Goal: Task Accomplishment & Management: Complete application form

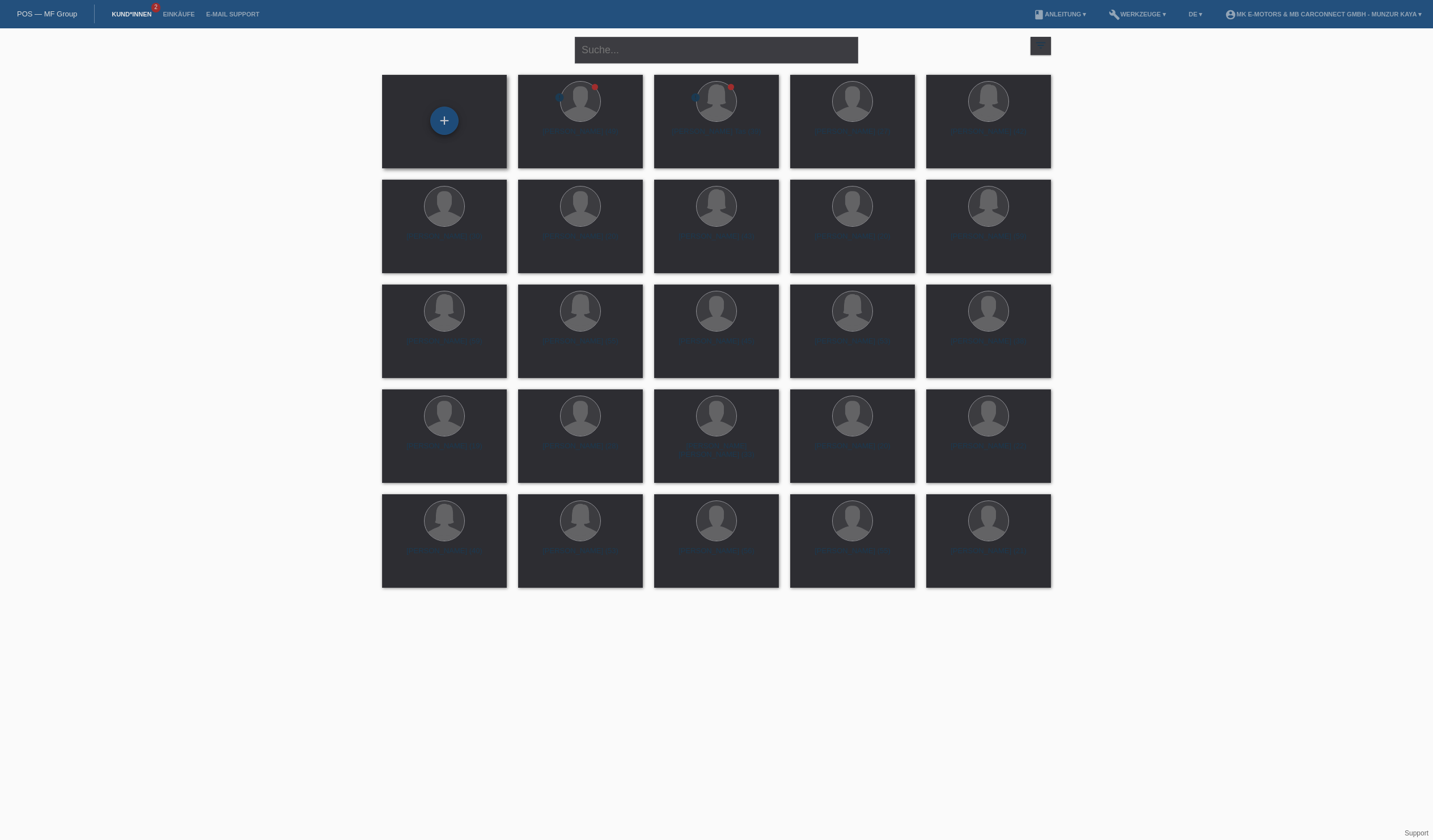
click at [441, 119] on div "+" at bounding box center [444, 121] width 27 height 19
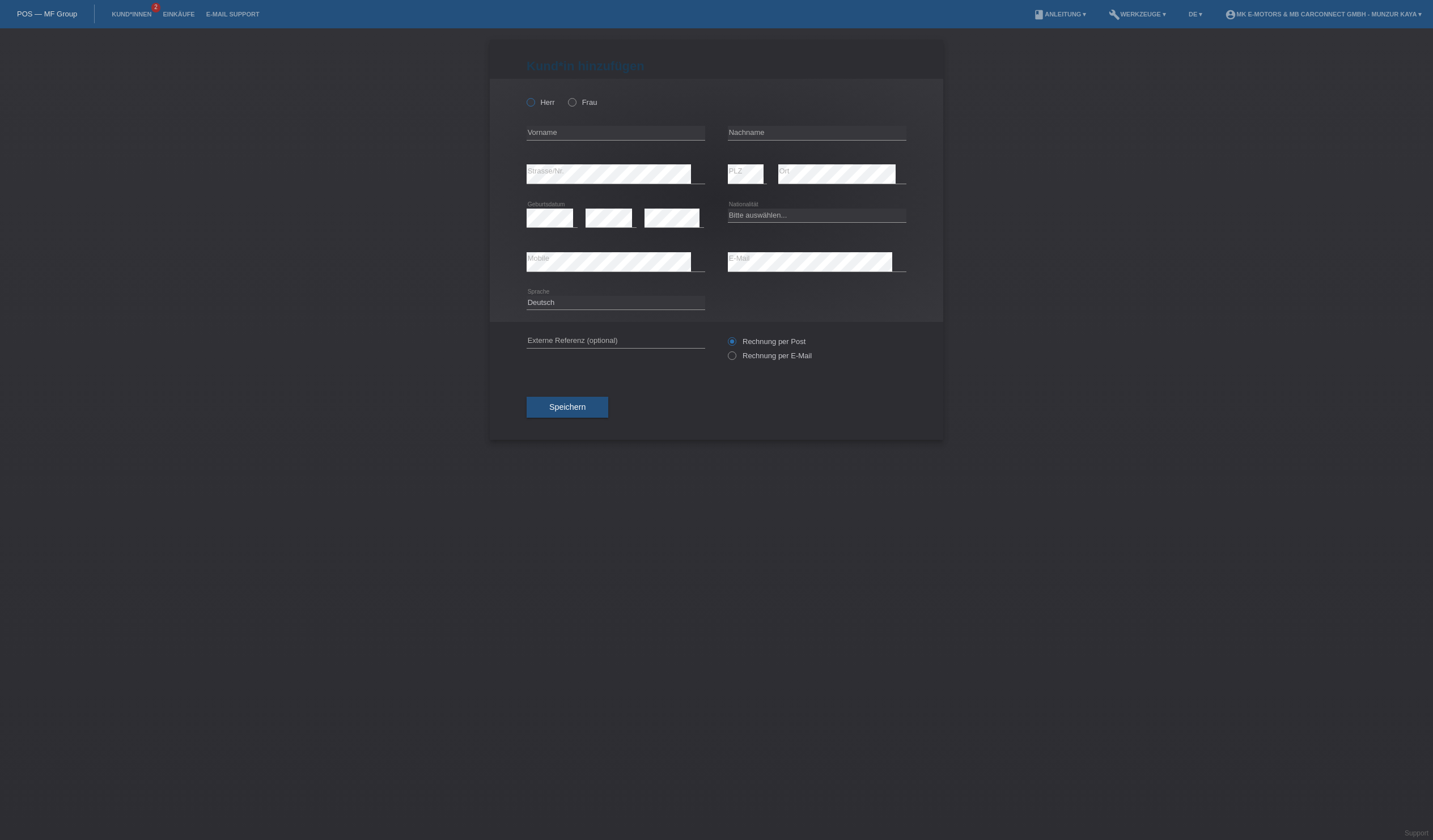
click at [525, 96] on icon at bounding box center [525, 96] width 0 height 0
click at [534, 105] on input "Herr" at bounding box center [530, 102] width 8 height 8
radio input "true"
type input "Llulleci"
type input "[DEMOGRAPHIC_DATA]"
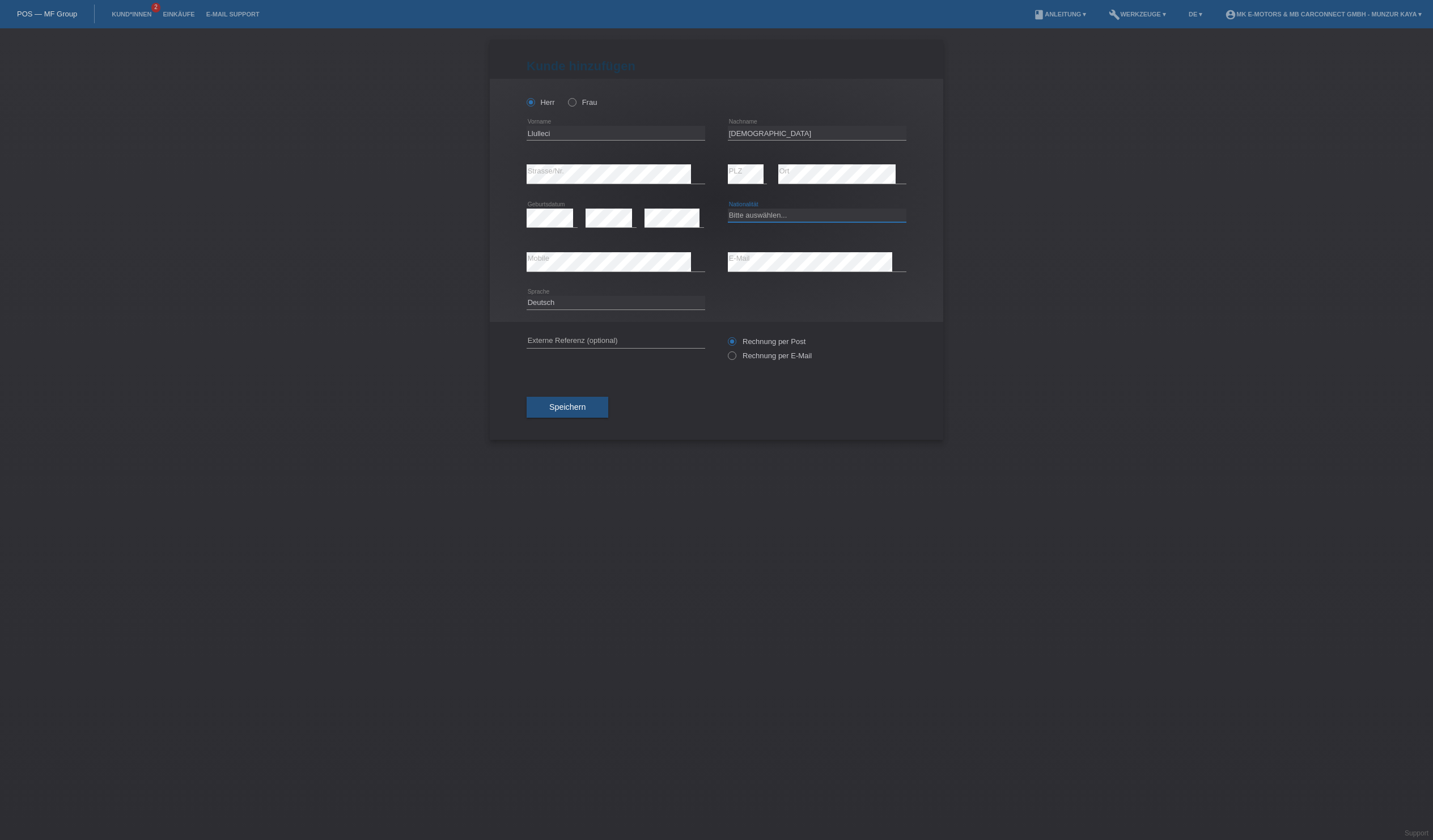
select select "XK"
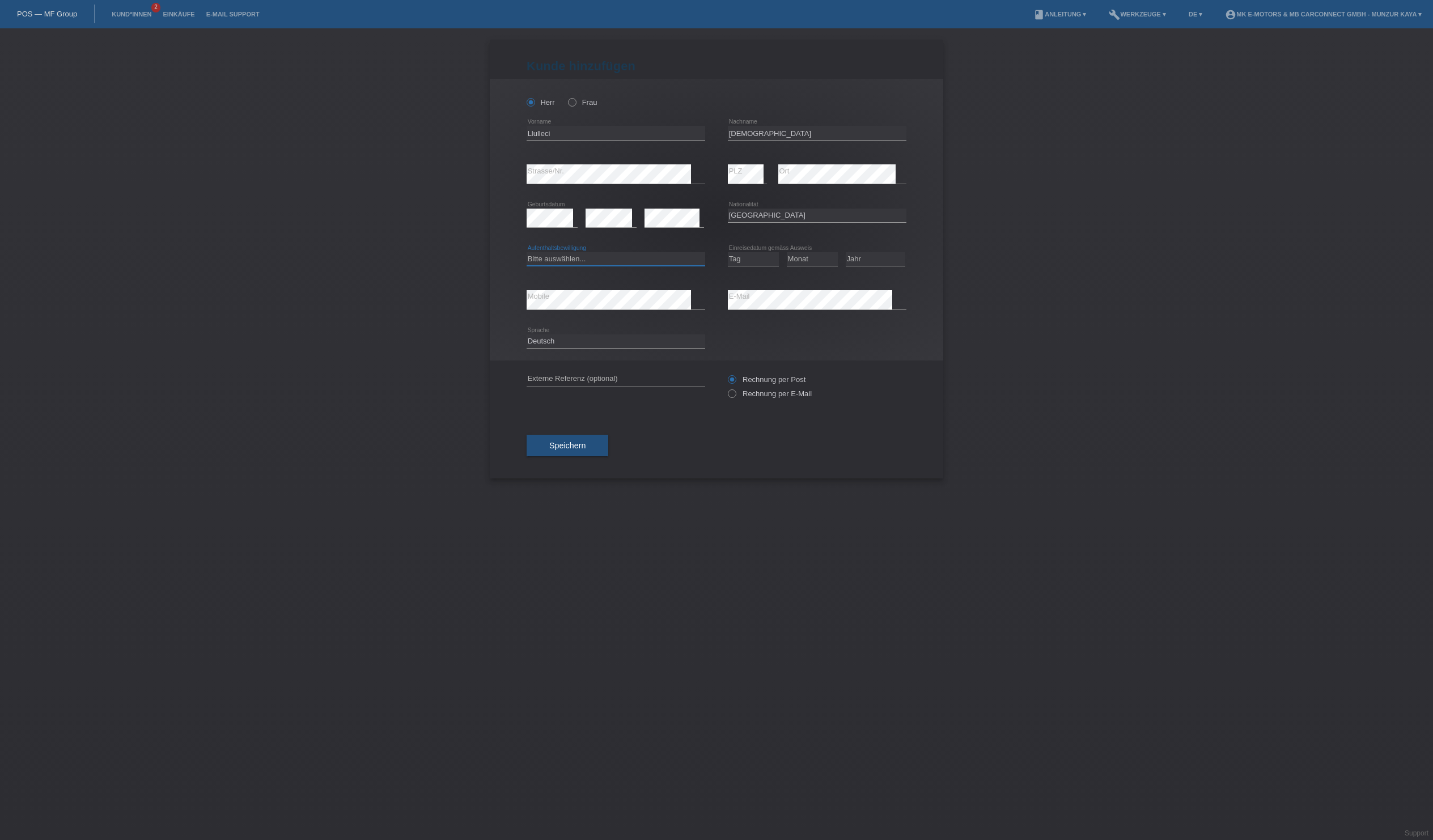
select select "C"
select select "03"
select select "1994"
click at [586, 450] on span "Speichern" at bounding box center [567, 445] width 36 height 9
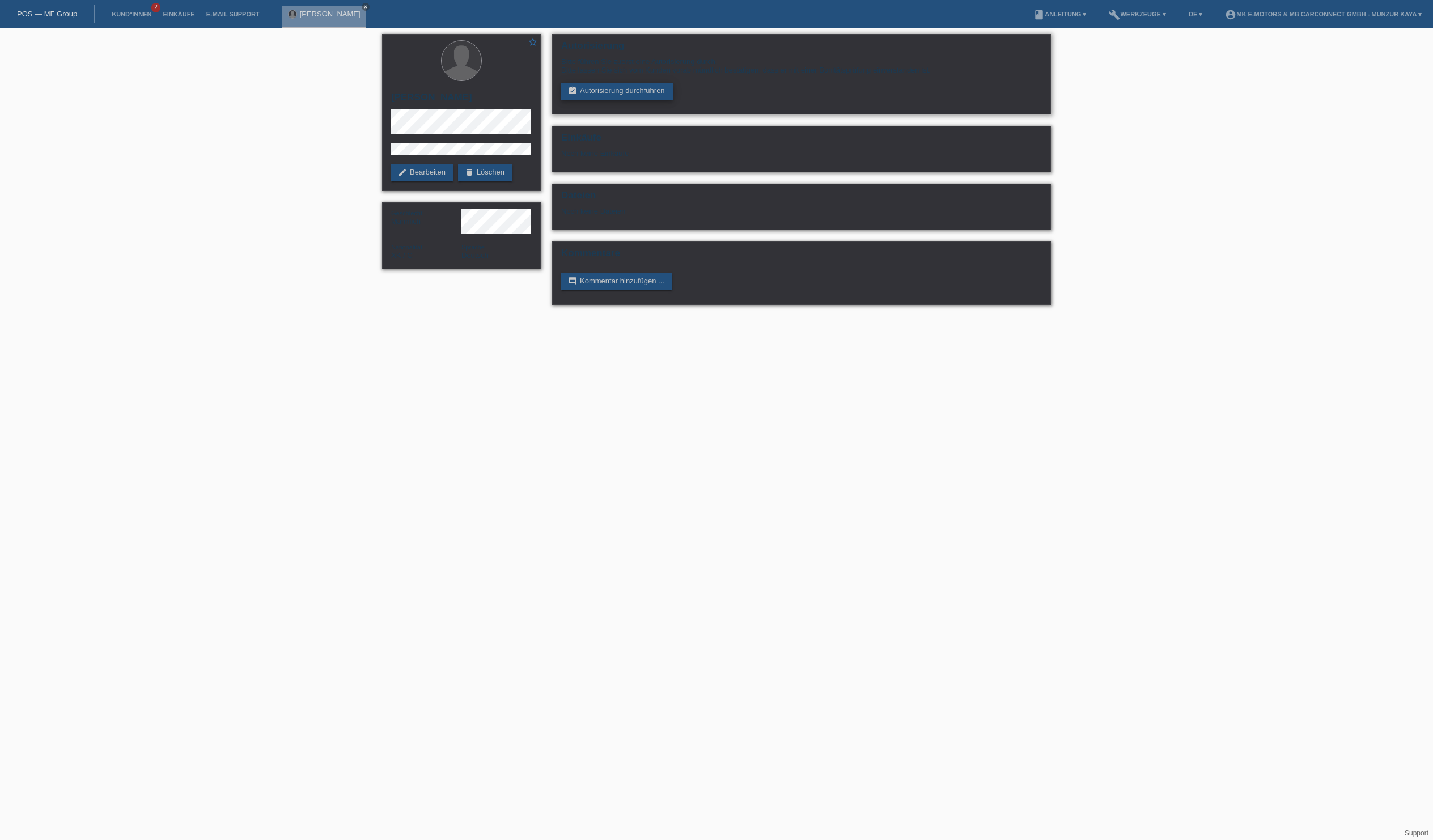
click at [597, 100] on link "assignment_turned_in Autorisierung durchführen" at bounding box center [617, 91] width 111 height 17
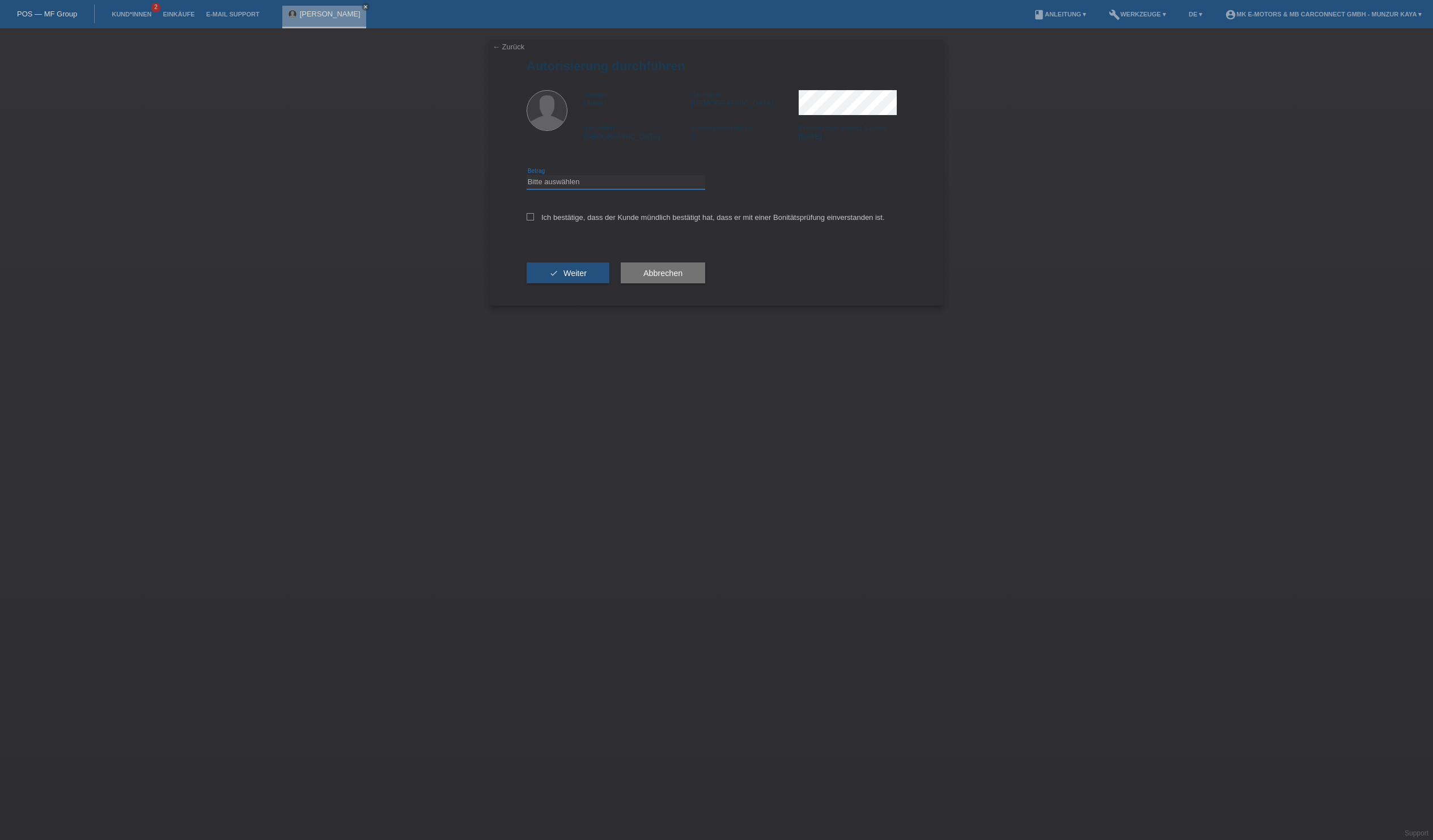
select select "3"
click at [534, 221] on icon at bounding box center [530, 216] width 8 height 8
click at [534, 221] on input "Ich bestätige, dass der Kunde mündlich bestätigt hat, dass er mit einer Bonität…" at bounding box center [530, 216] width 8 height 8
checkbox input "true"
click at [588, 284] on button "check Weiter" at bounding box center [567, 273] width 83 height 22
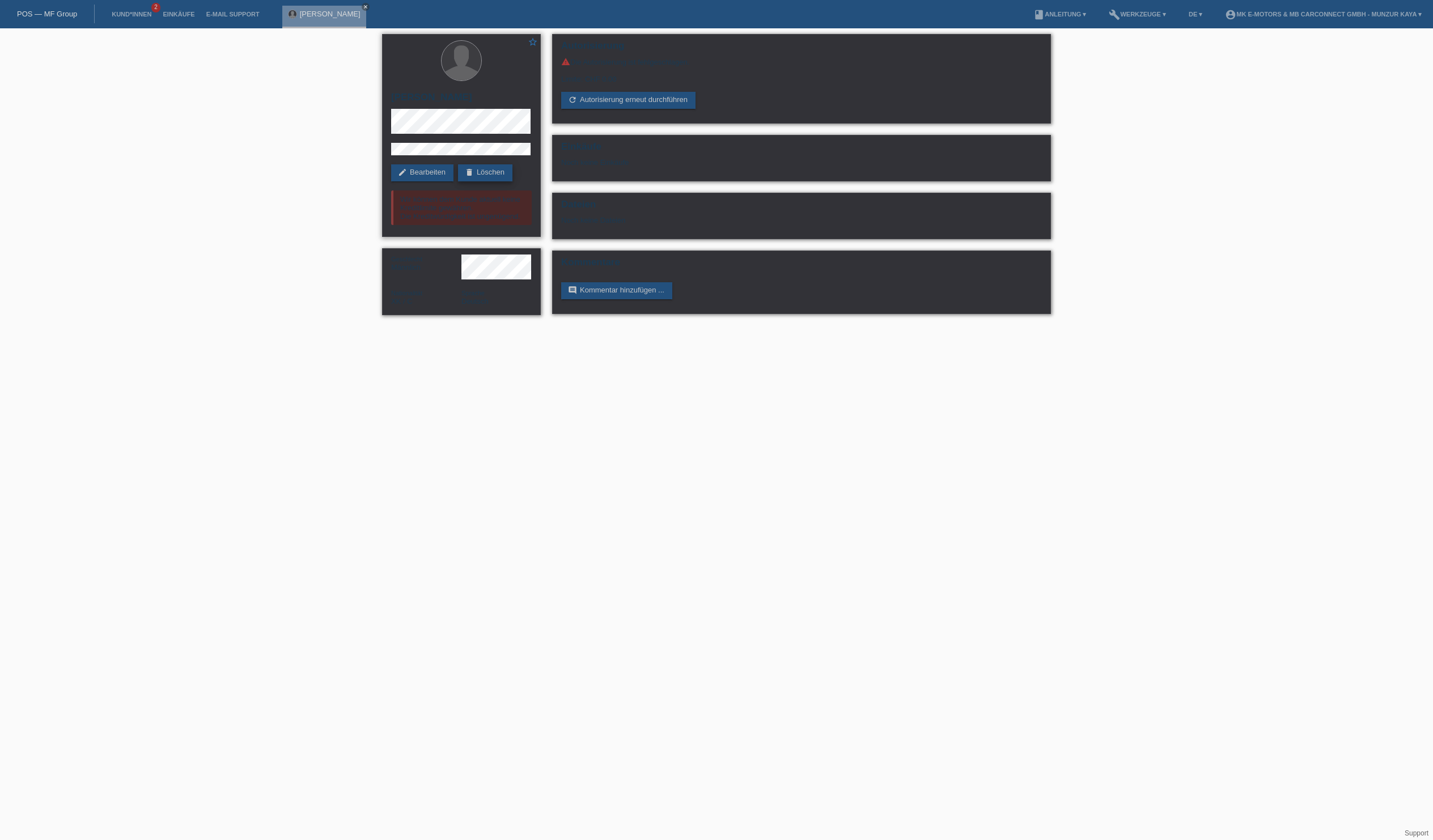
click at [458, 182] on link "delete Löschen" at bounding box center [485, 173] width 54 height 17
